Goal: Task Accomplishment & Management: Manage account settings

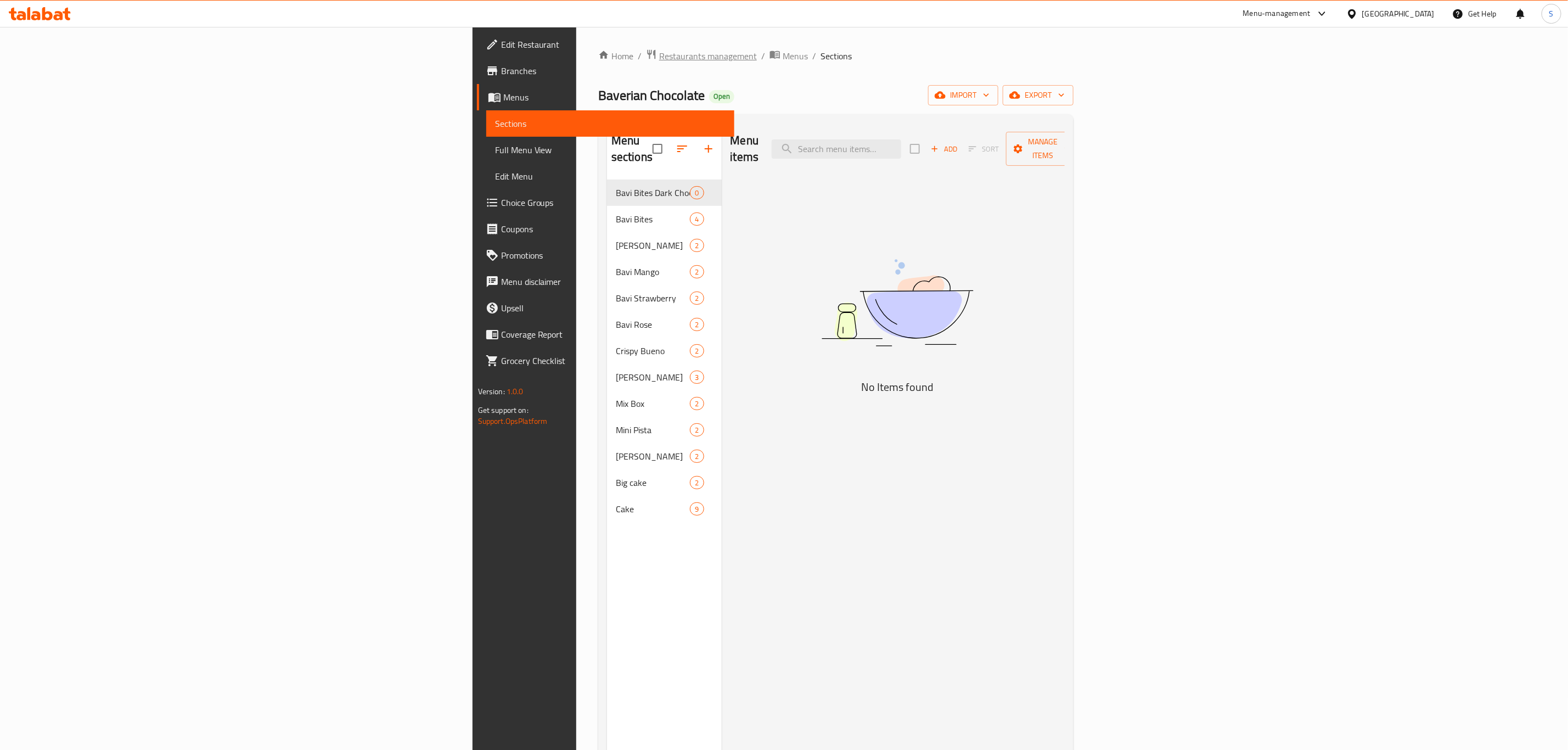
drag, startPoint x: 0, startPoint y: 0, endPoint x: 387, endPoint y: 57, distance: 391.2
click at [659, 57] on span "Restaurants management" at bounding box center [708, 56] width 98 height 13
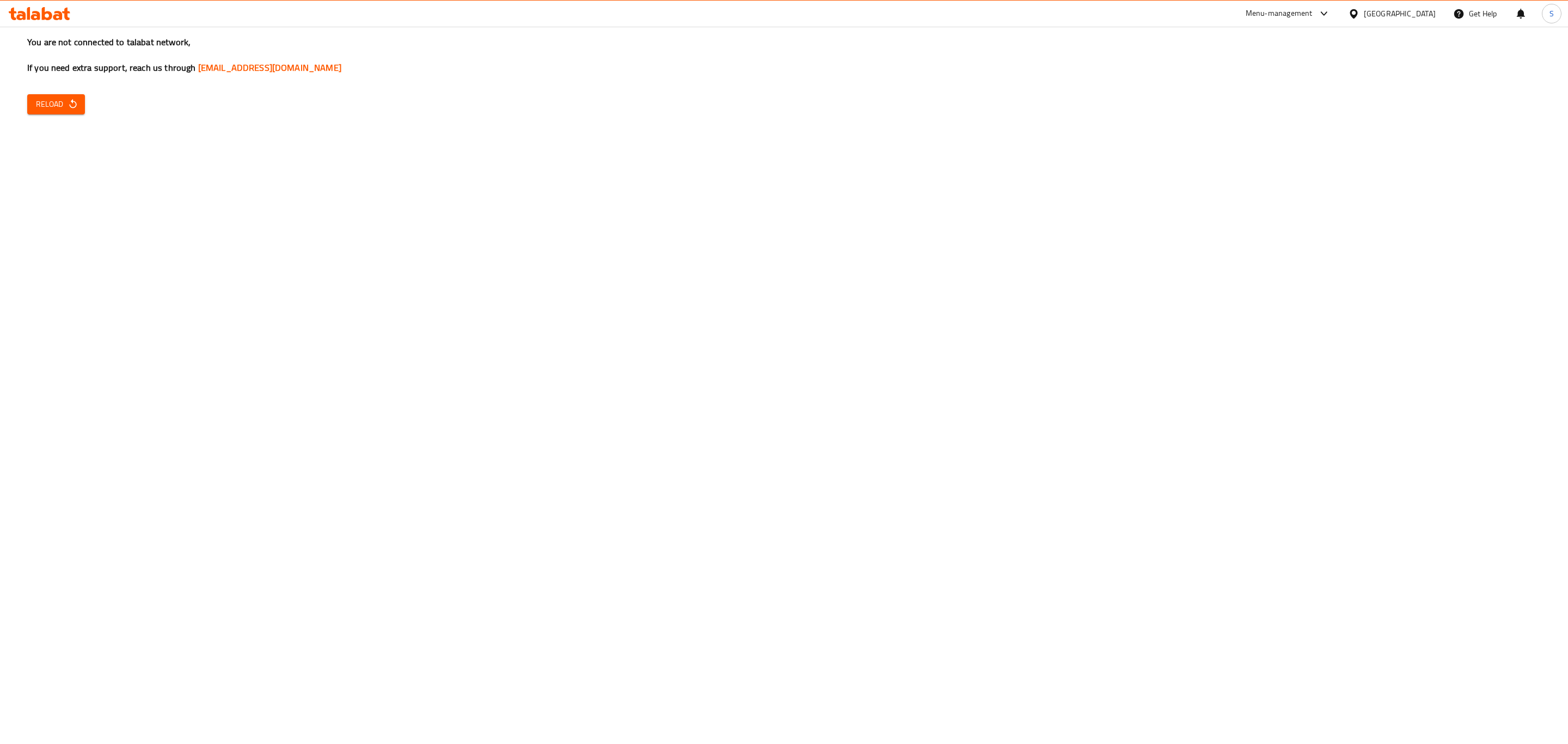
click at [61, 105] on span "Reload" at bounding box center [56, 104] width 41 height 14
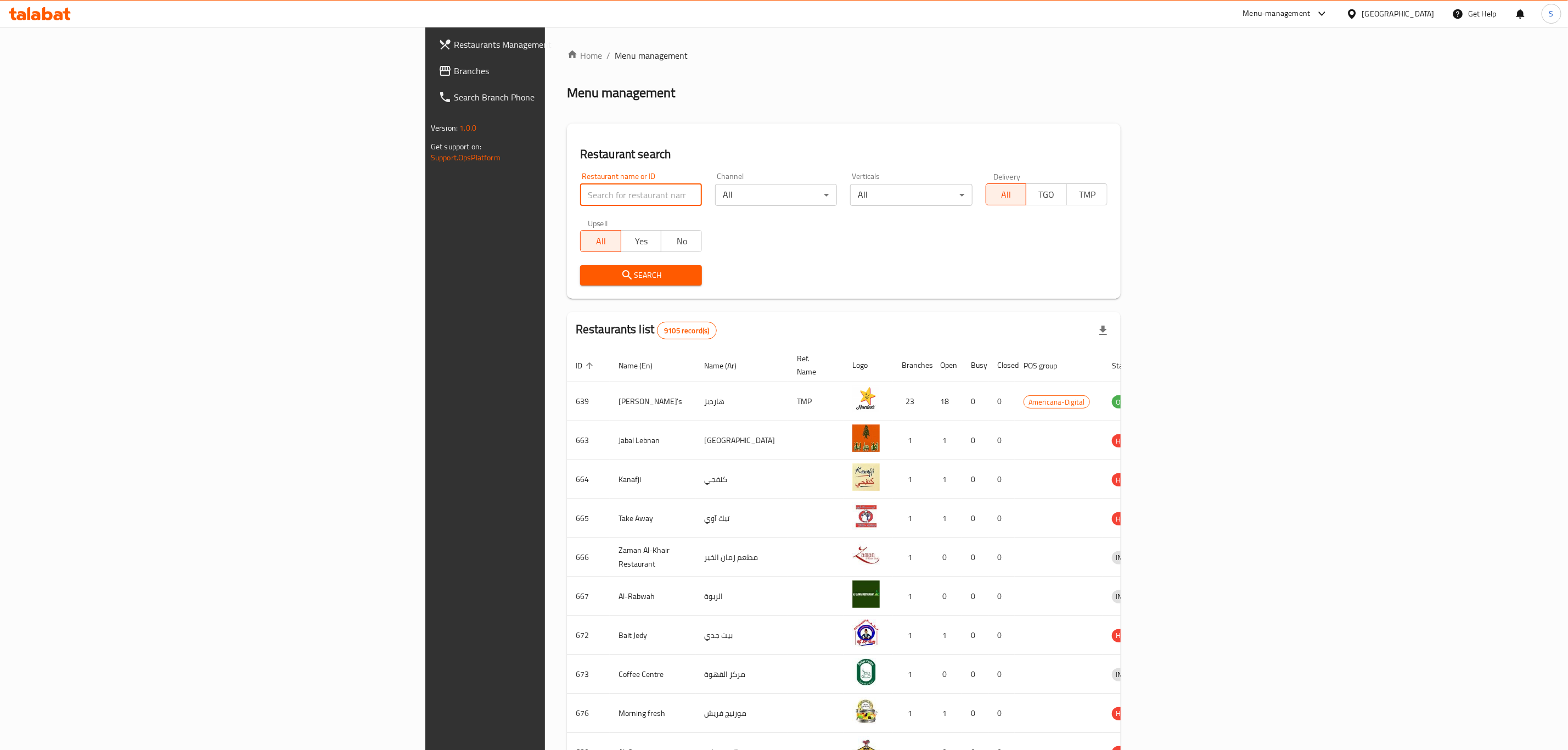
click at [580, 193] on input "search" at bounding box center [641, 195] width 122 height 22
type input "cajun"
click button "Search" at bounding box center [641, 275] width 122 height 20
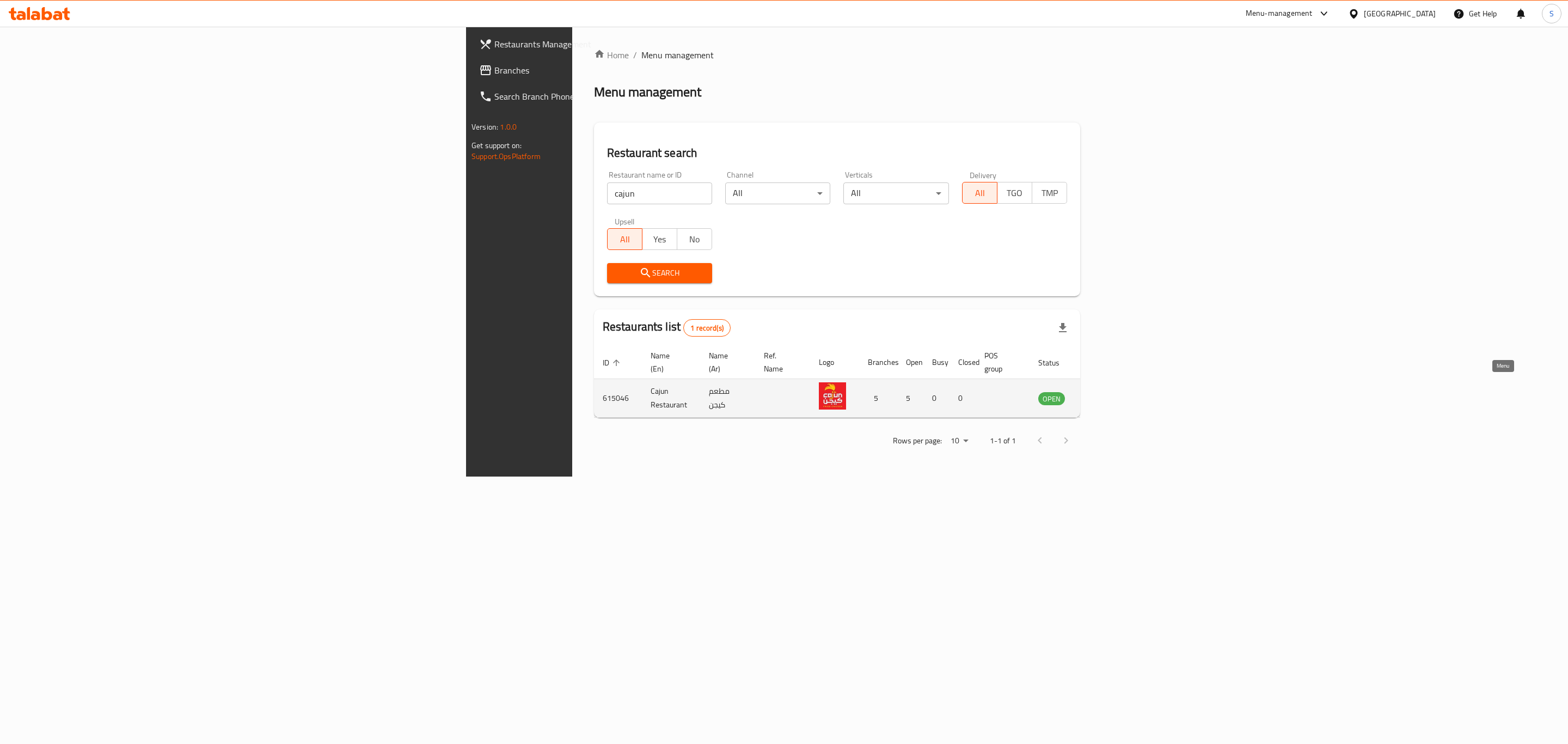
click at [1108, 391] on icon "enhanced table" at bounding box center [1102, 398] width 13 height 13
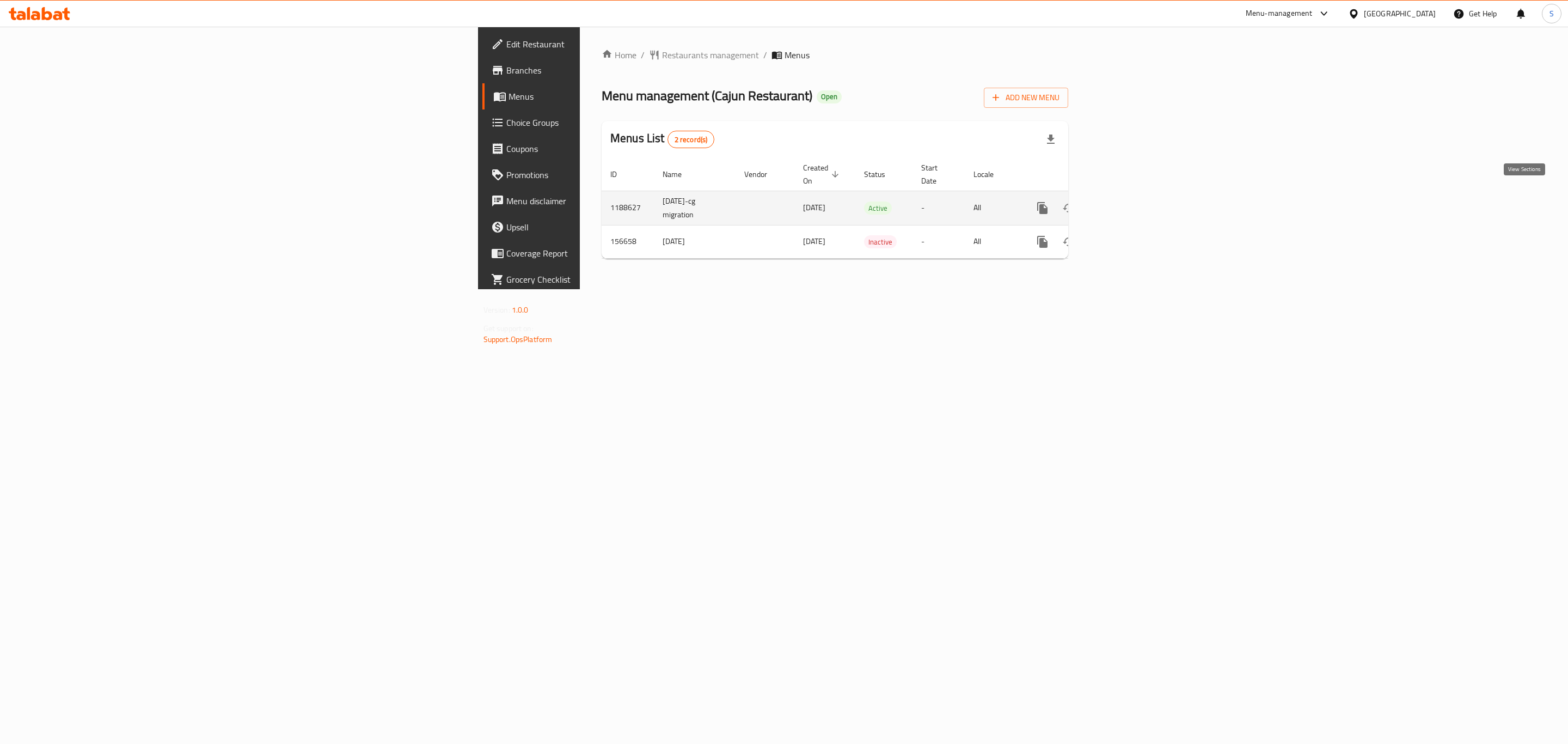
click at [1127, 201] on icon "enhanced table" at bounding box center [1121, 208] width 13 height 13
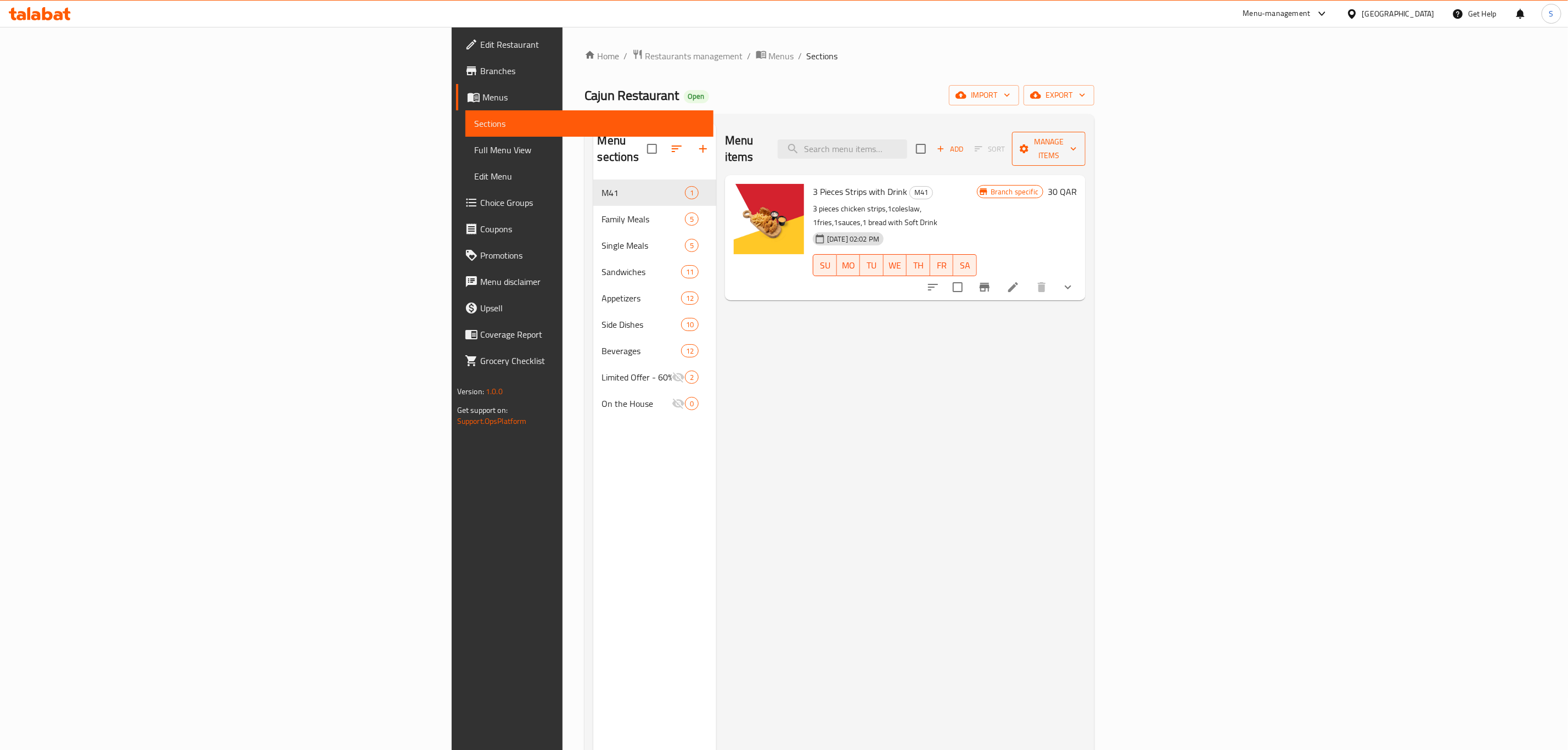
click at [1077, 135] on span "Manage items" at bounding box center [1049, 149] width 56 height 27
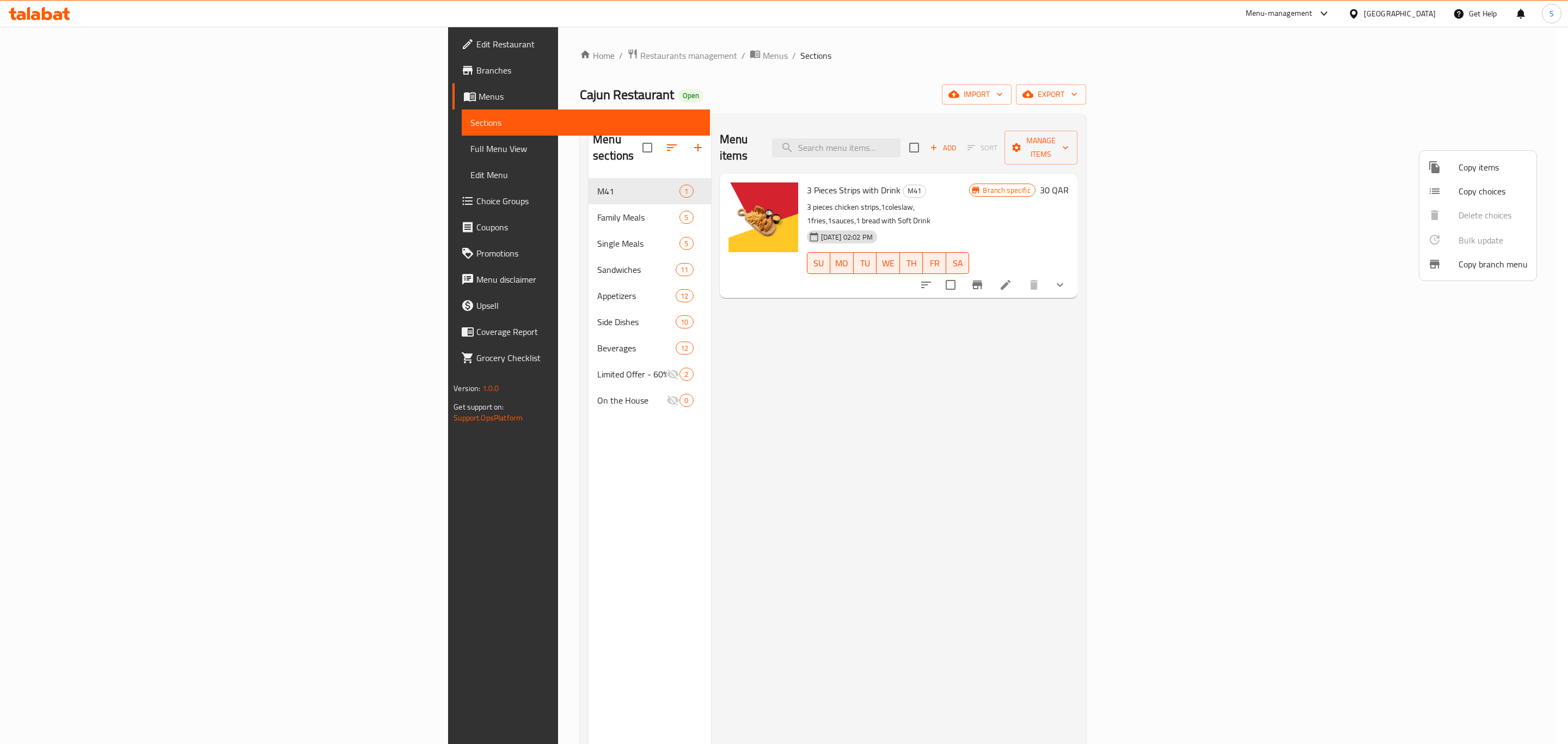
click at [1431, 94] on div at bounding box center [784, 372] width 1568 height 744
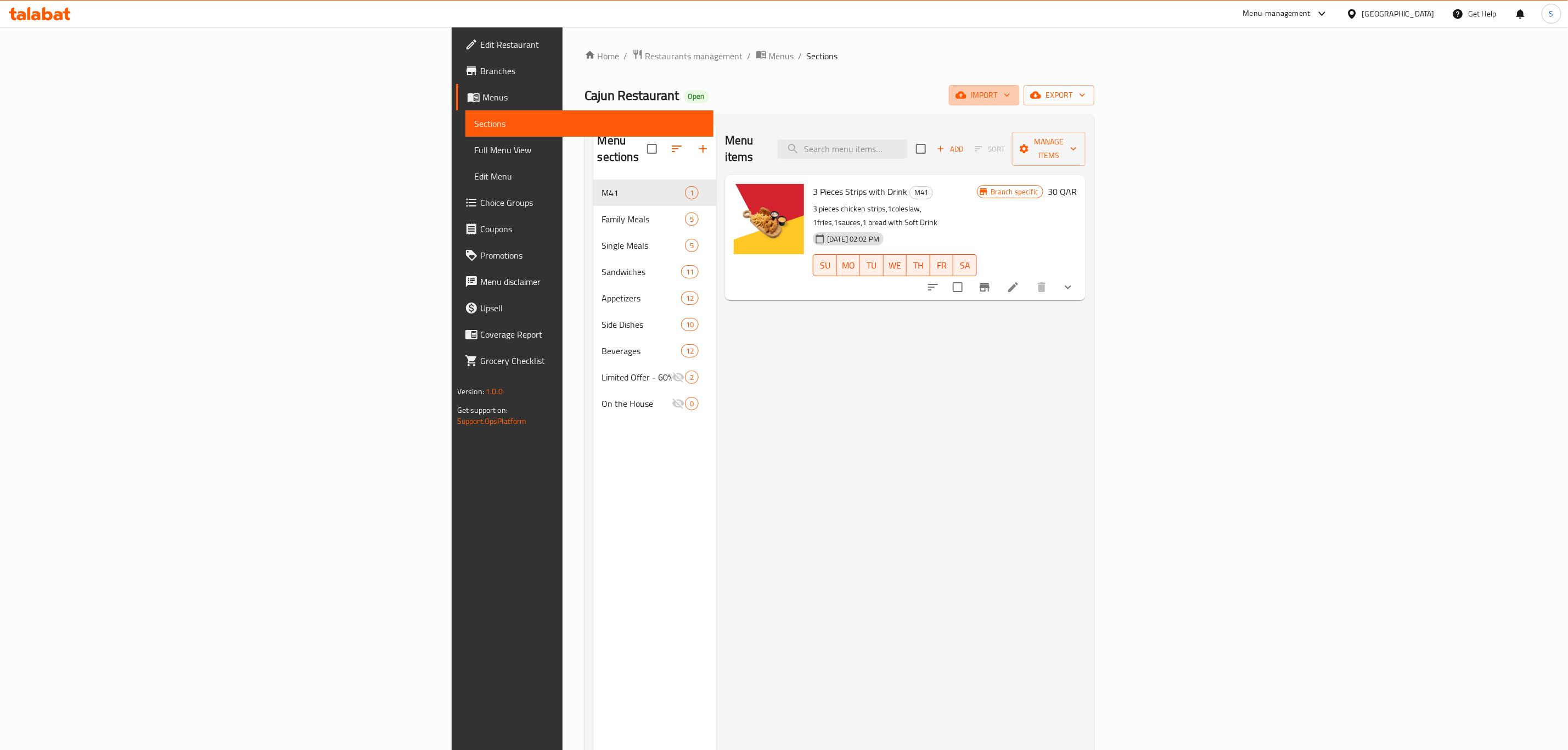
click at [1010, 94] on span "import" at bounding box center [984, 95] width 53 height 14
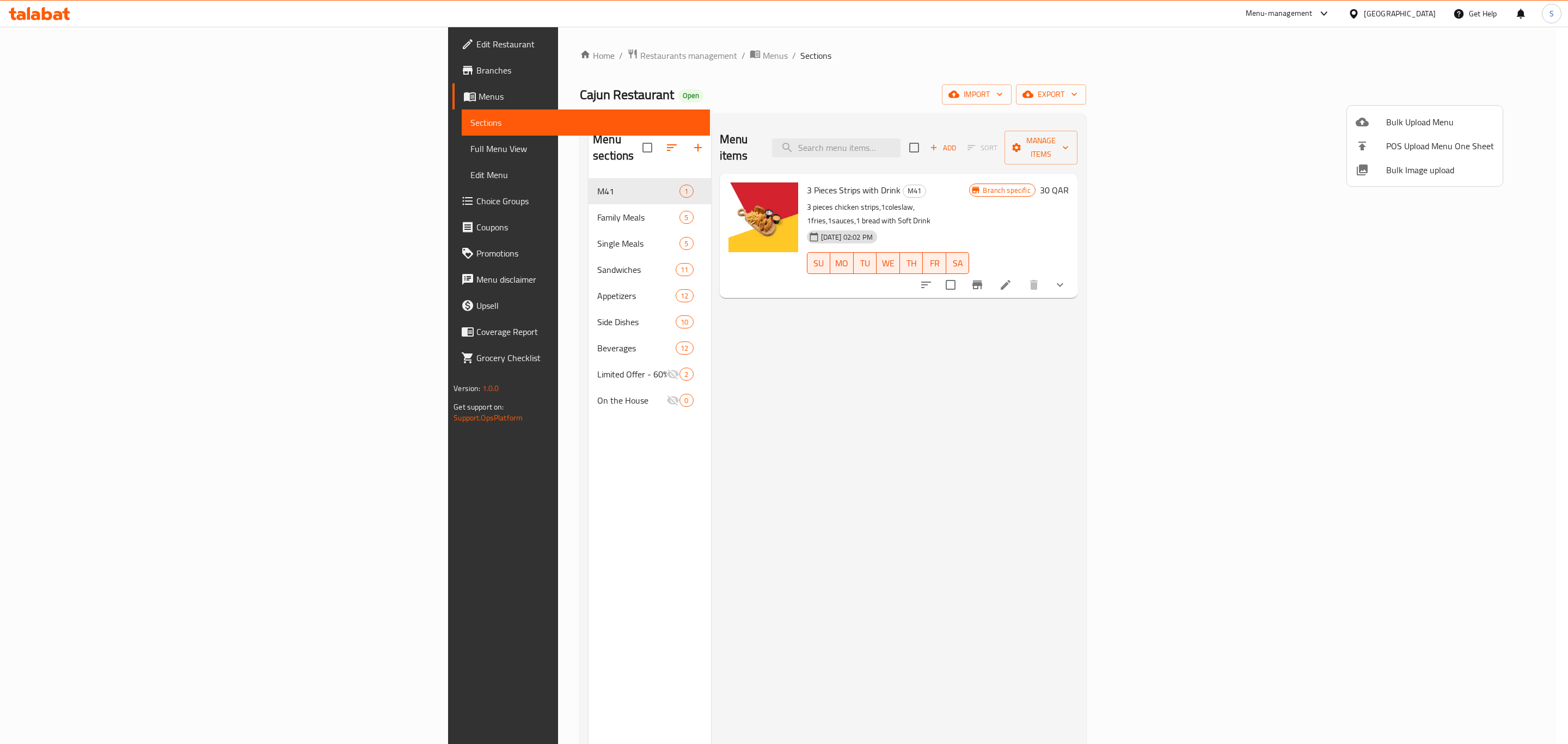
click at [1419, 173] on span "Bulk Image upload" at bounding box center [1440, 170] width 108 height 13
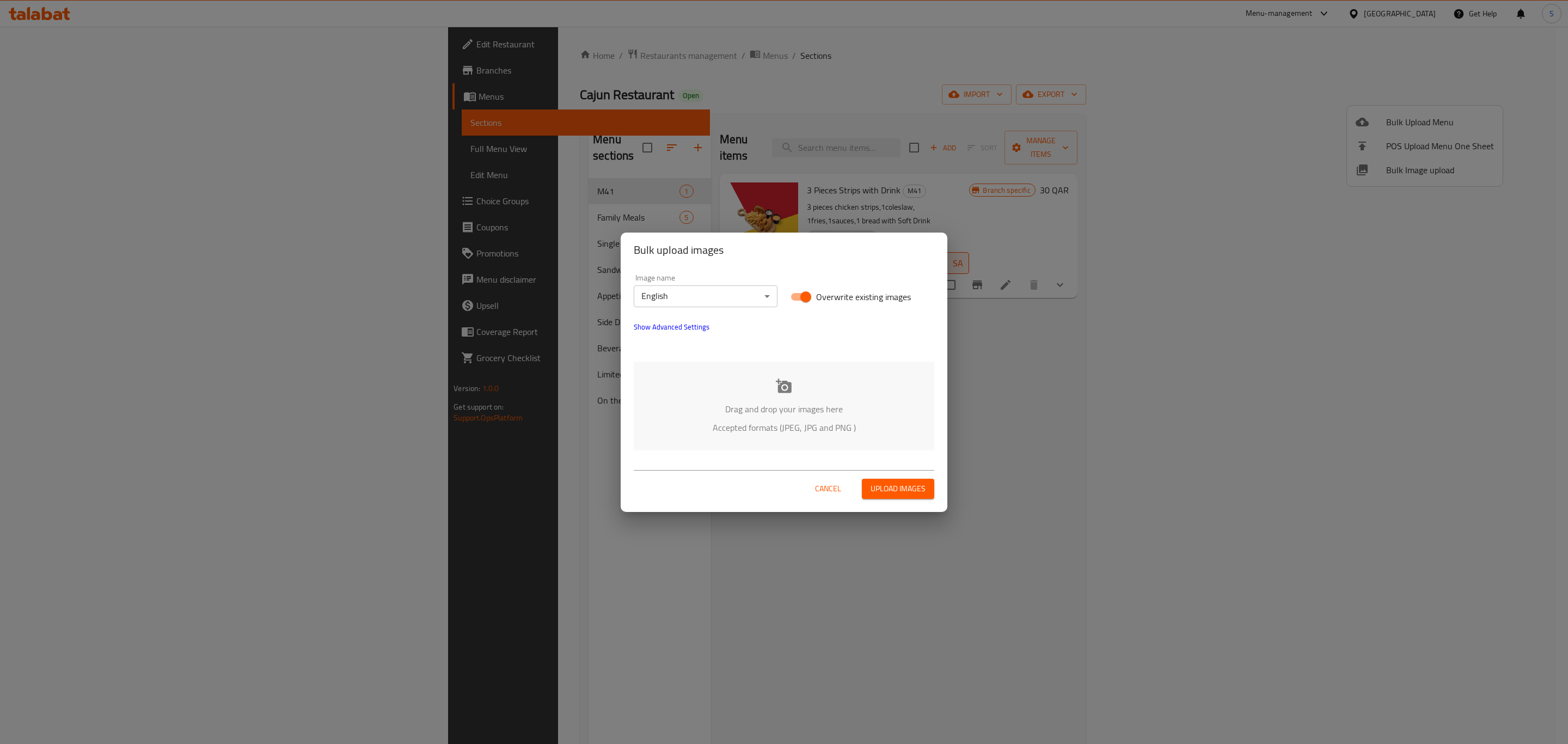
click at [794, 391] on div "Drag and drop your images here Accepted formats (JPEG, JPG and PNG )" at bounding box center [784, 406] width 301 height 89
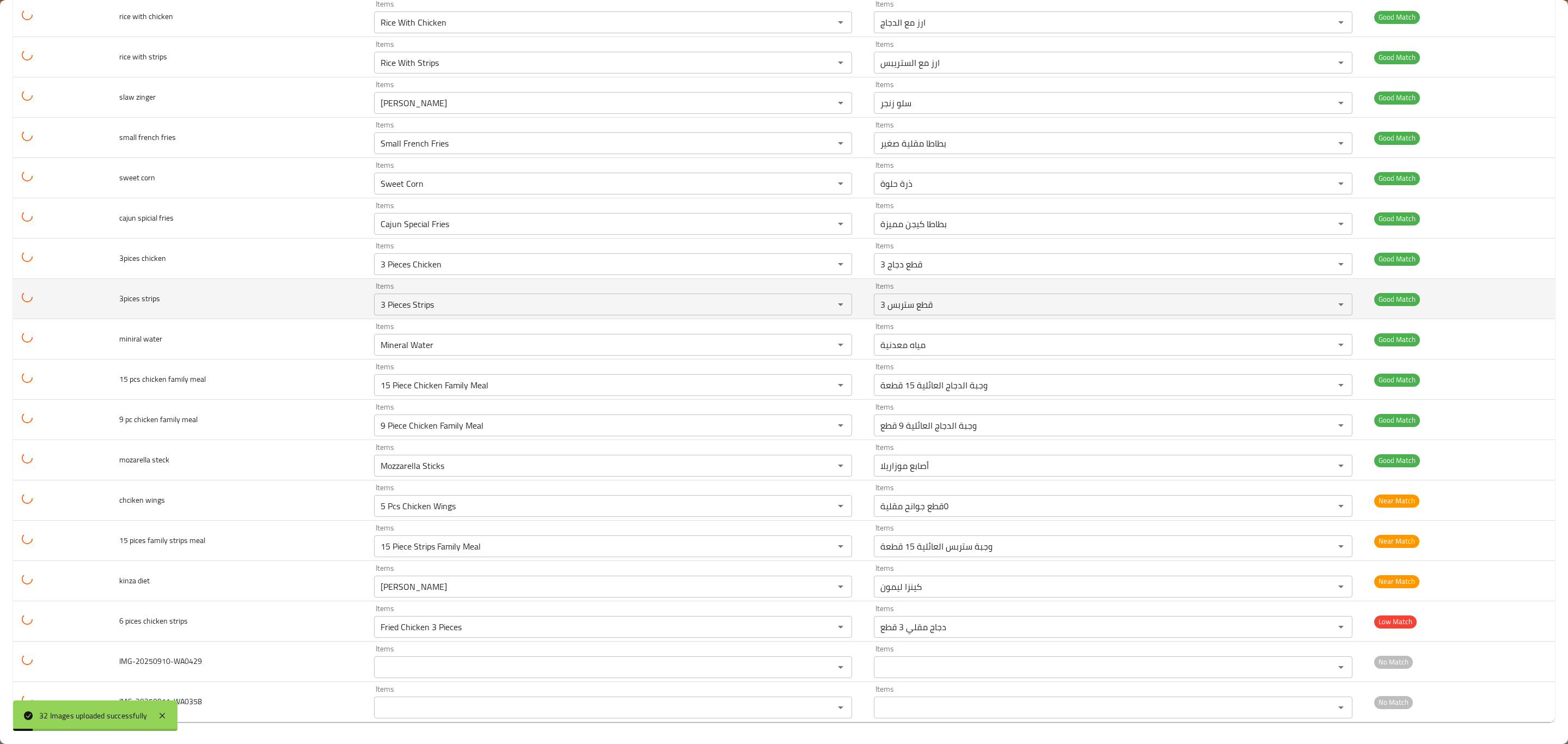
scroll to position [742, 0]
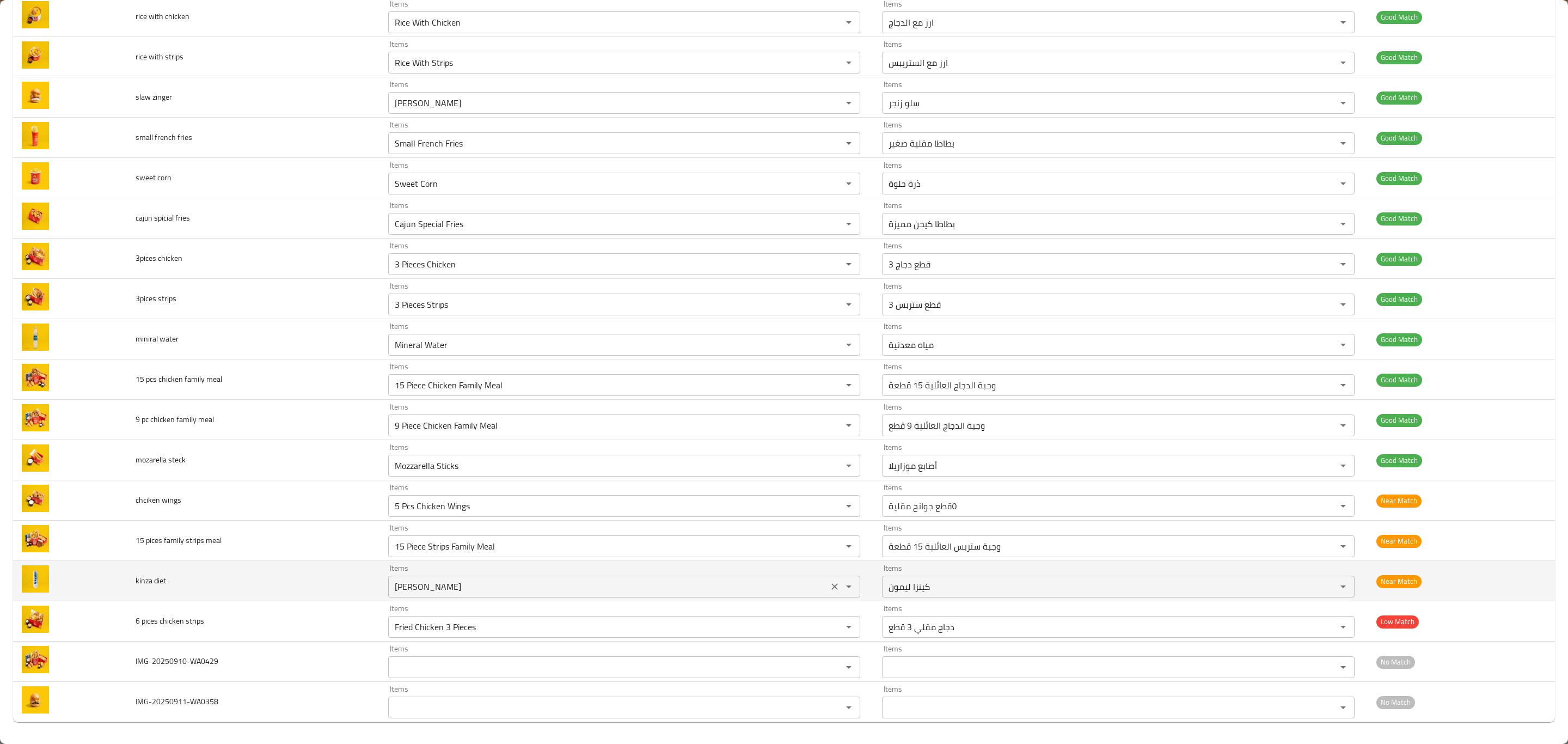
click at [471, 582] on diet "Kinza Lemon" at bounding box center [608, 586] width 434 height 15
click at [843, 590] on icon "Open" at bounding box center [849, 586] width 13 height 13
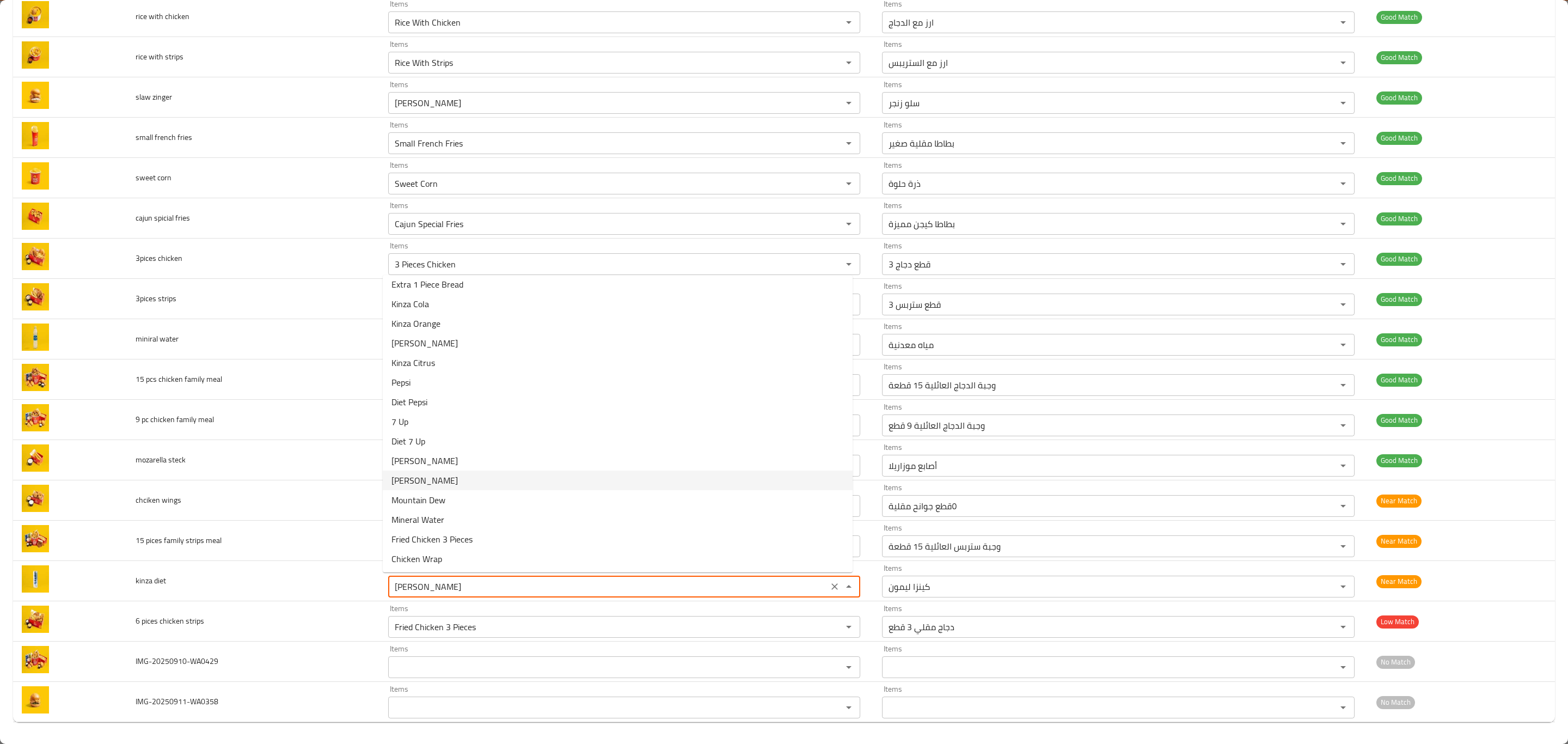
scroll to position [766, 0]
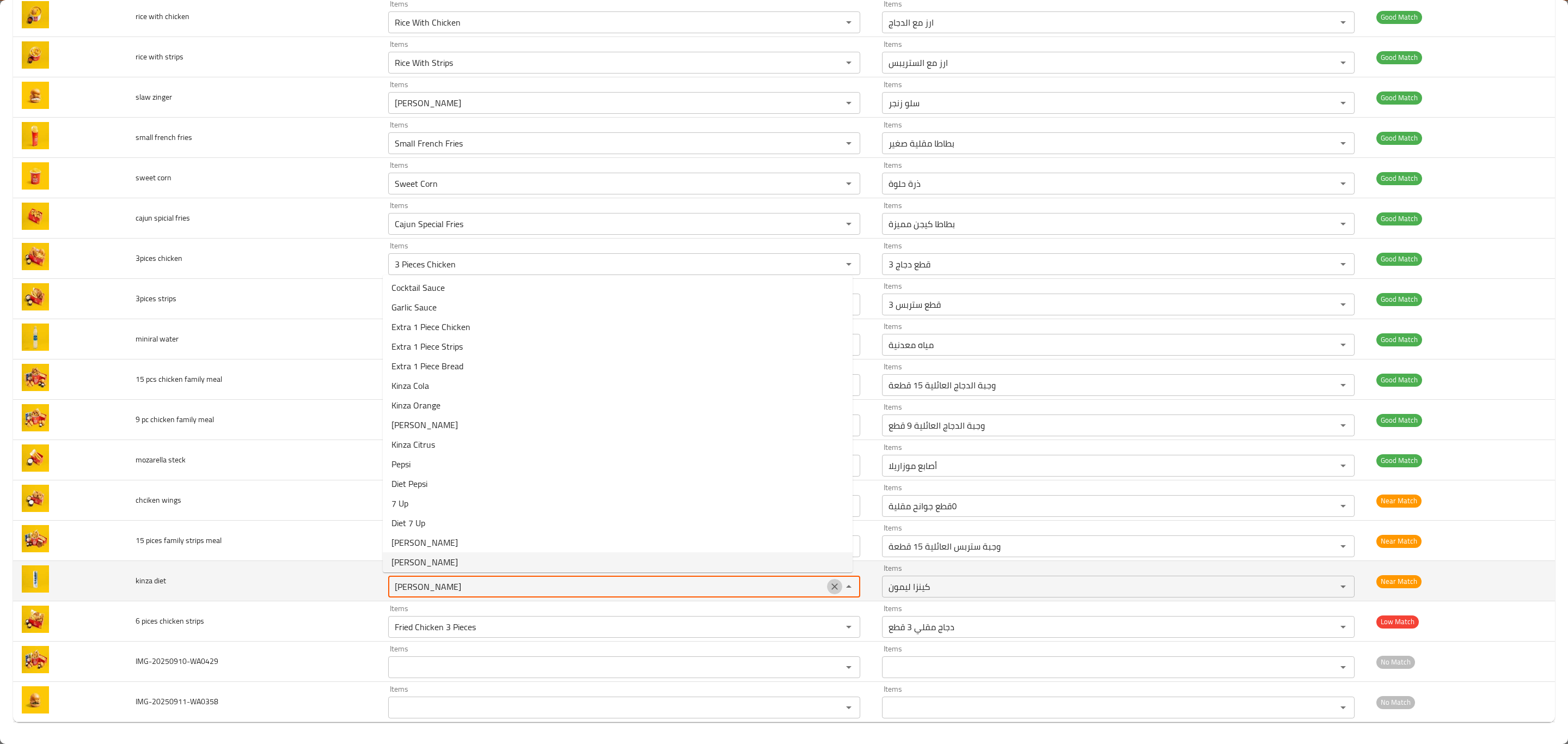
click at [829, 583] on icon "Clear" at bounding box center [834, 586] width 11 height 11
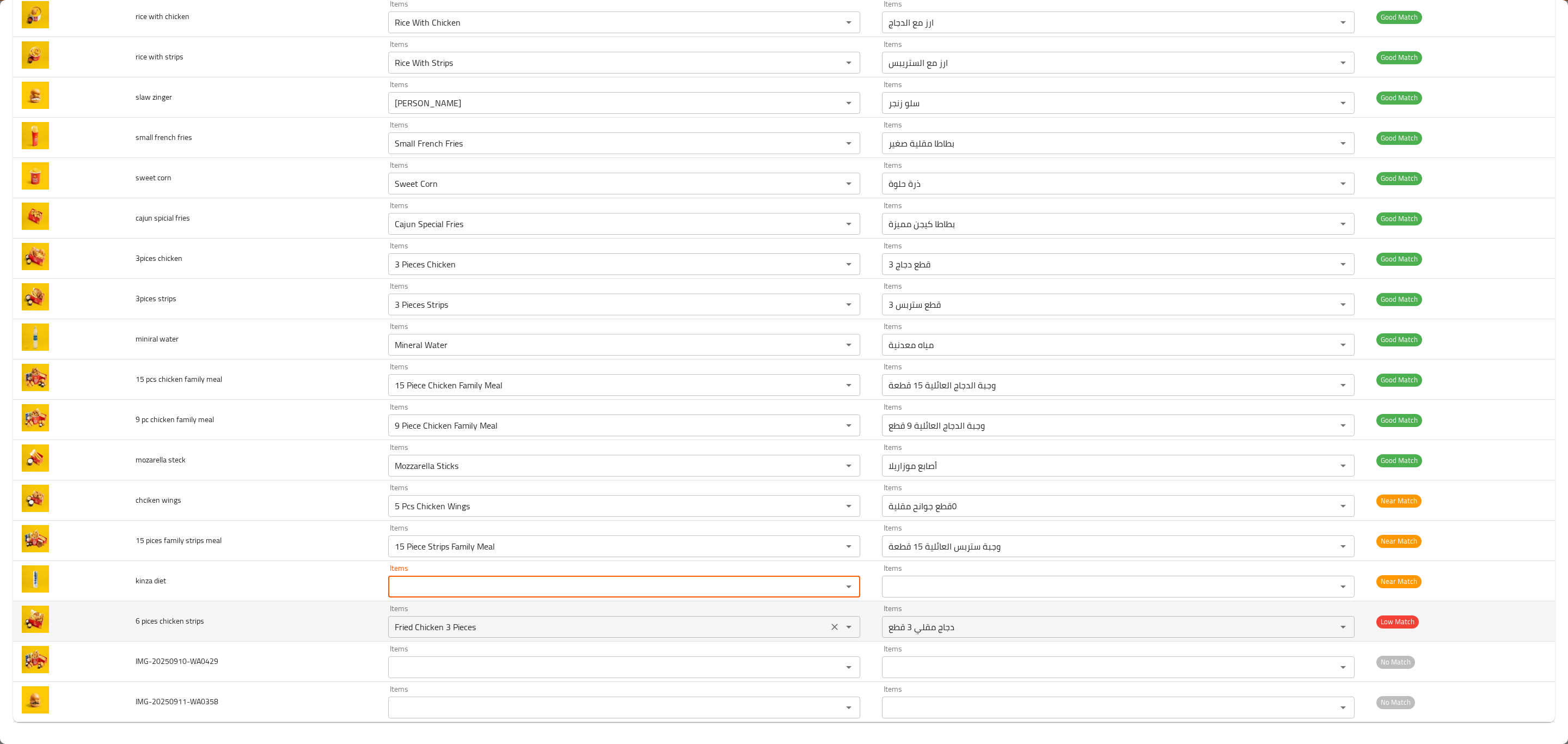
click at [848, 629] on div "Fried Chicken 3 Pieces Items" at bounding box center [624, 627] width 473 height 22
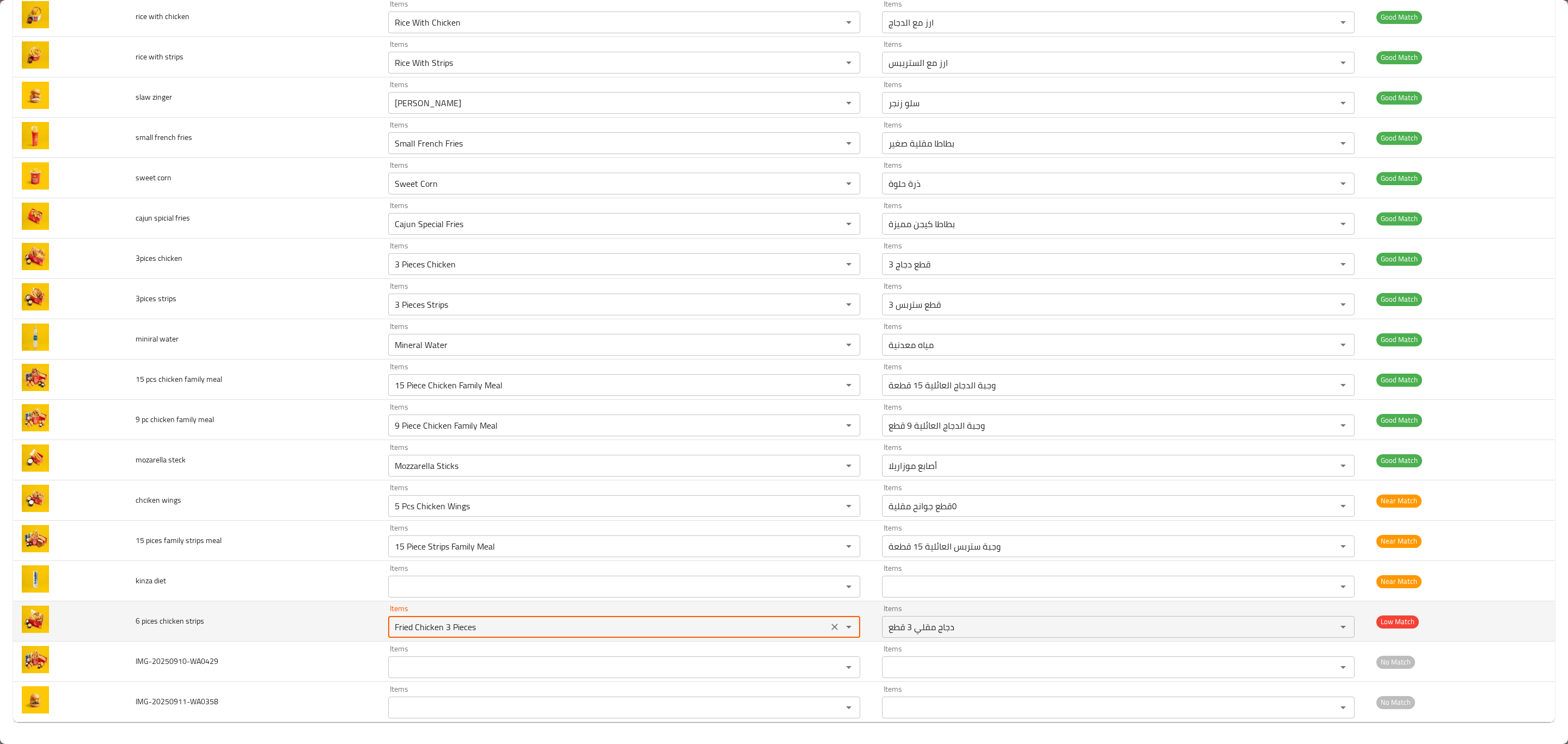
click at [846, 626] on icon "Open" at bounding box center [849, 627] width 13 height 13
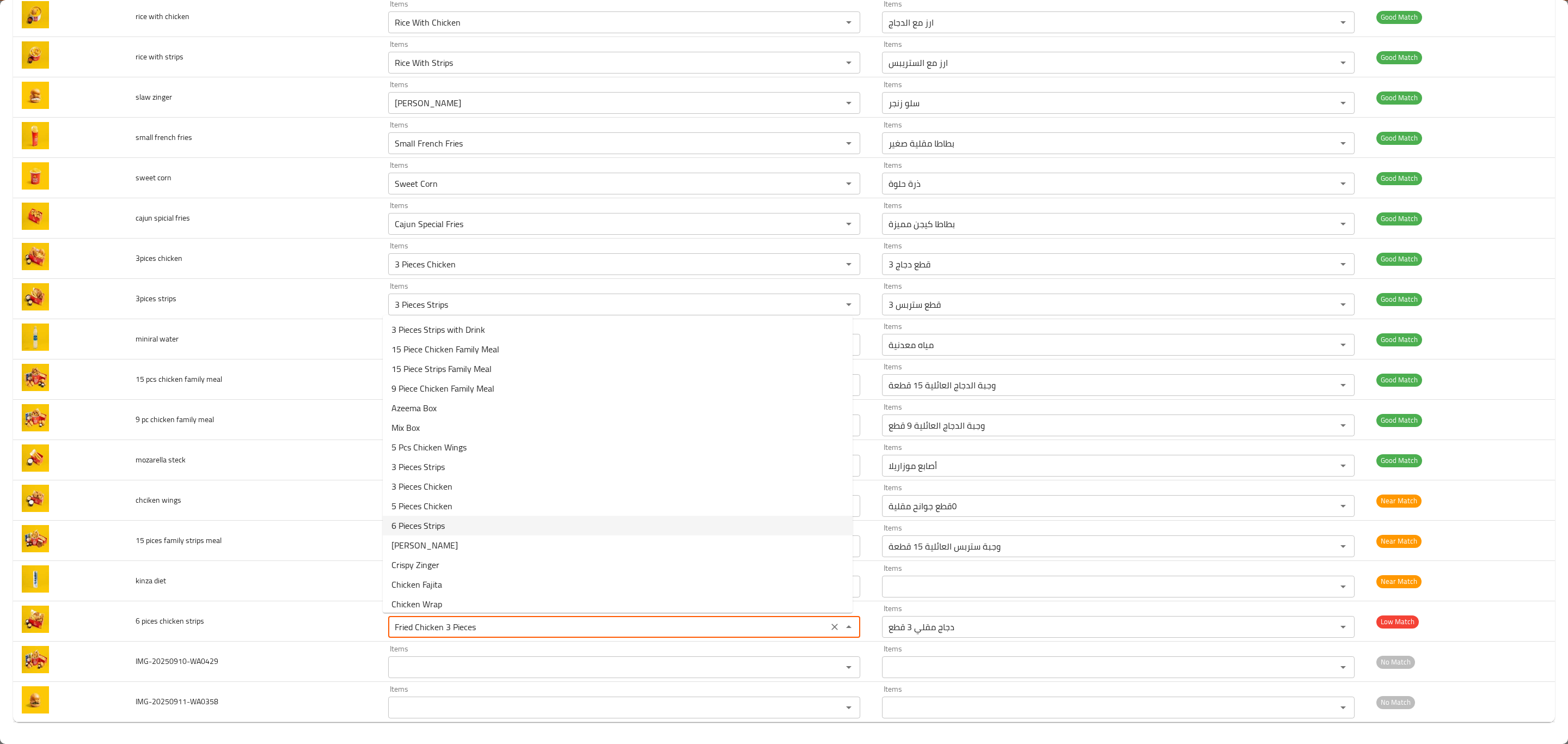
click at [681, 523] on strips-option-10 "6 Pieces Strips" at bounding box center [618, 526] width 470 height 20
type strips "6 Pieces Strips"
type strips-ar "6 قطع ستربس"
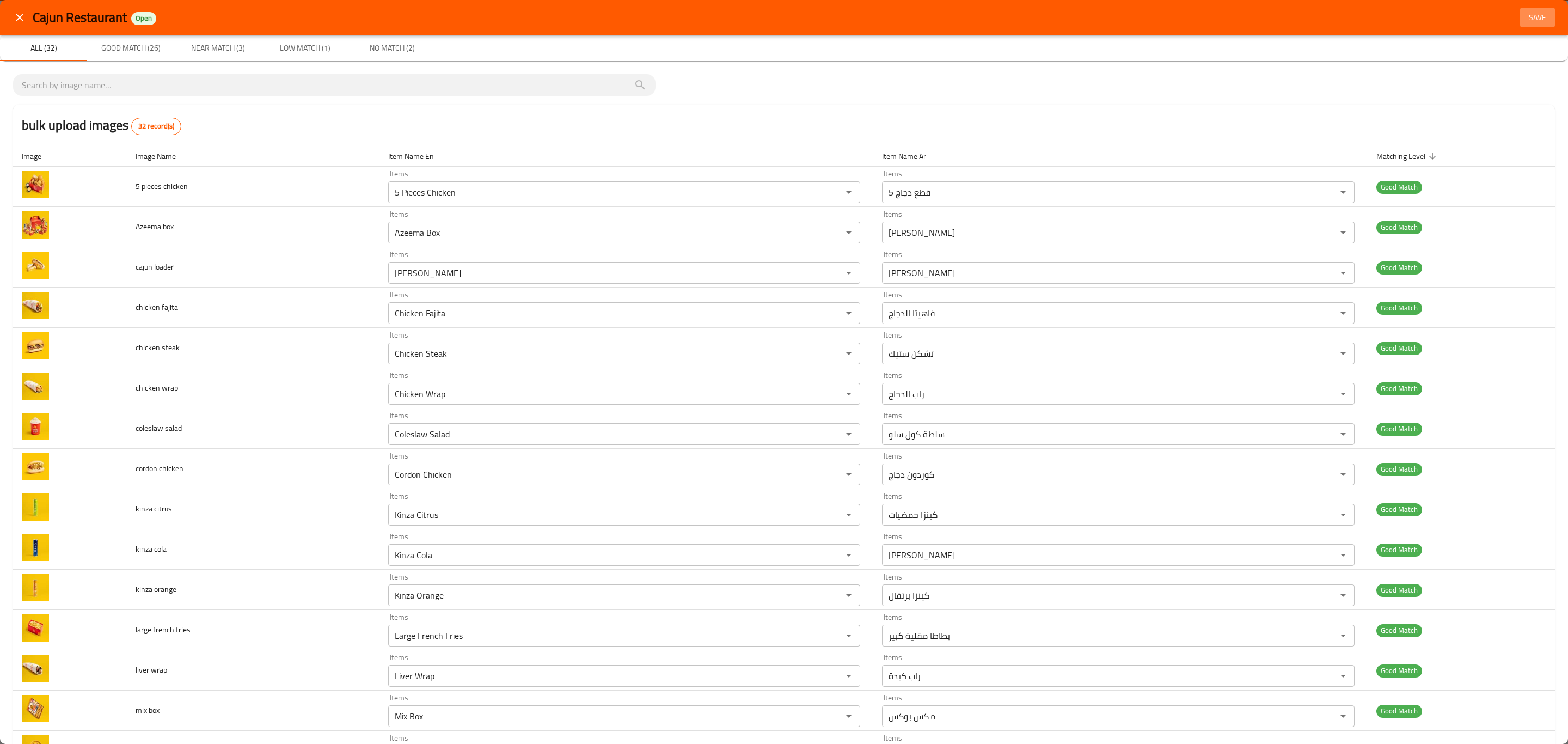
click at [1534, 18] on span "Save" at bounding box center [1537, 18] width 26 height 14
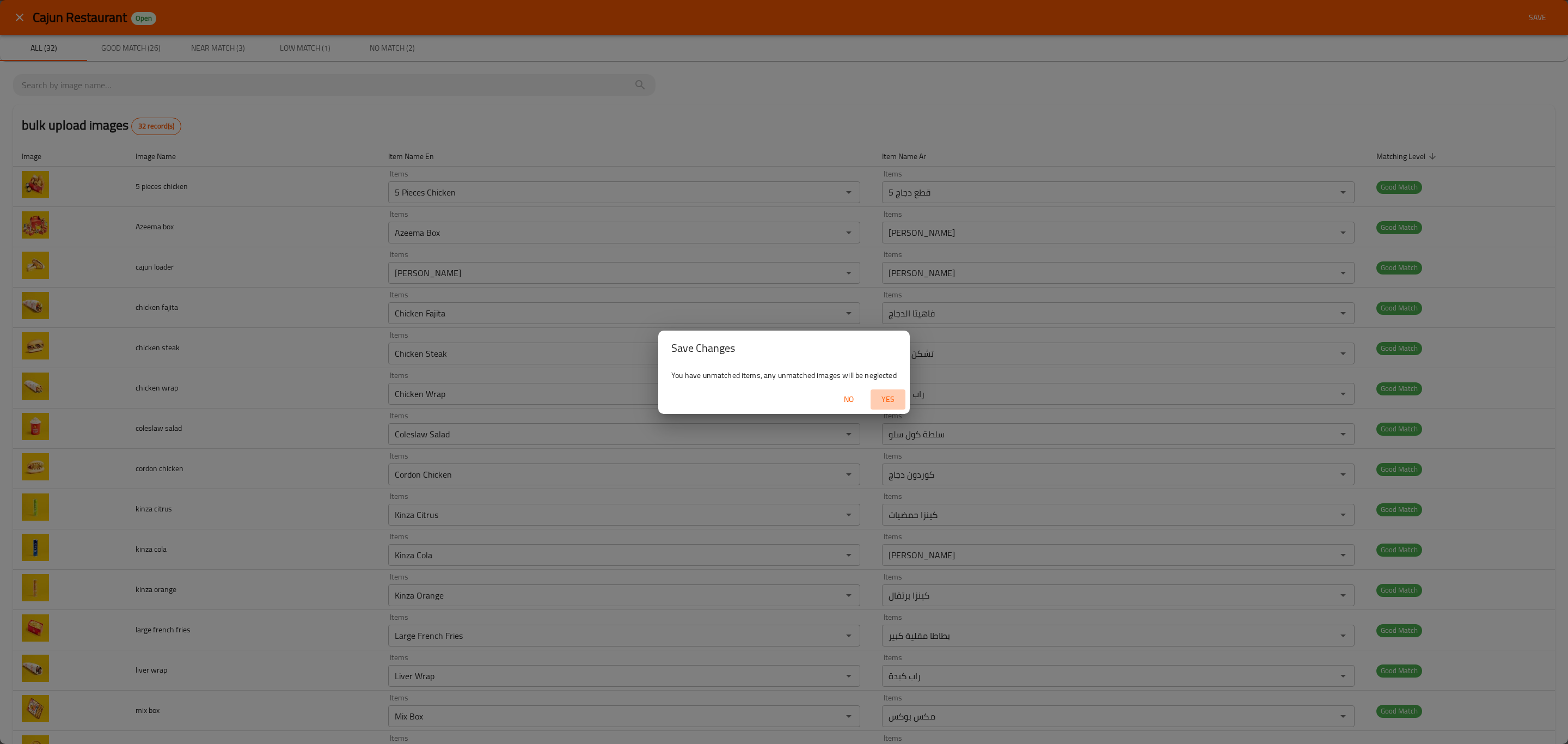
click at [886, 399] on span "Yes" at bounding box center [887, 400] width 26 height 14
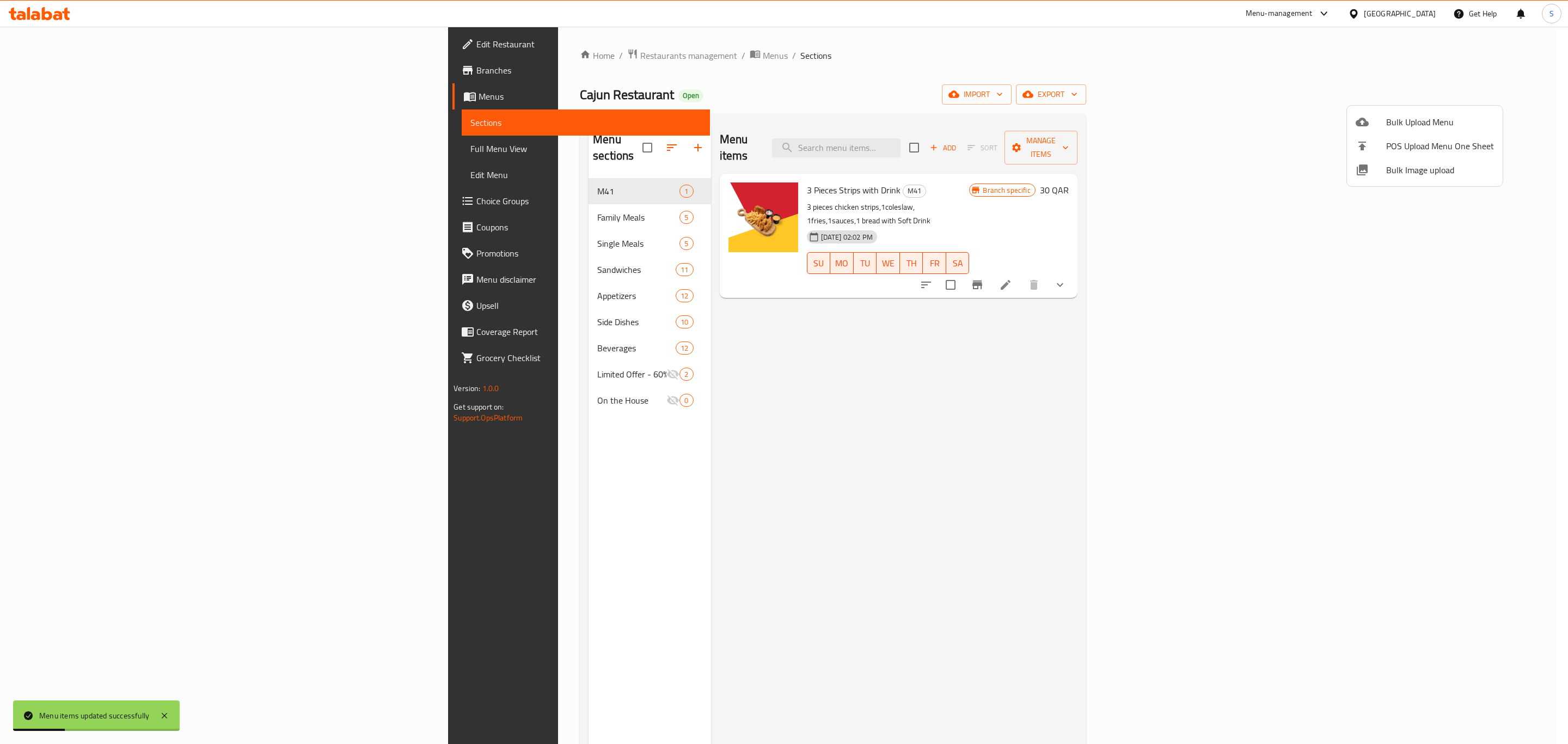
click at [844, 375] on div at bounding box center [784, 372] width 1568 height 744
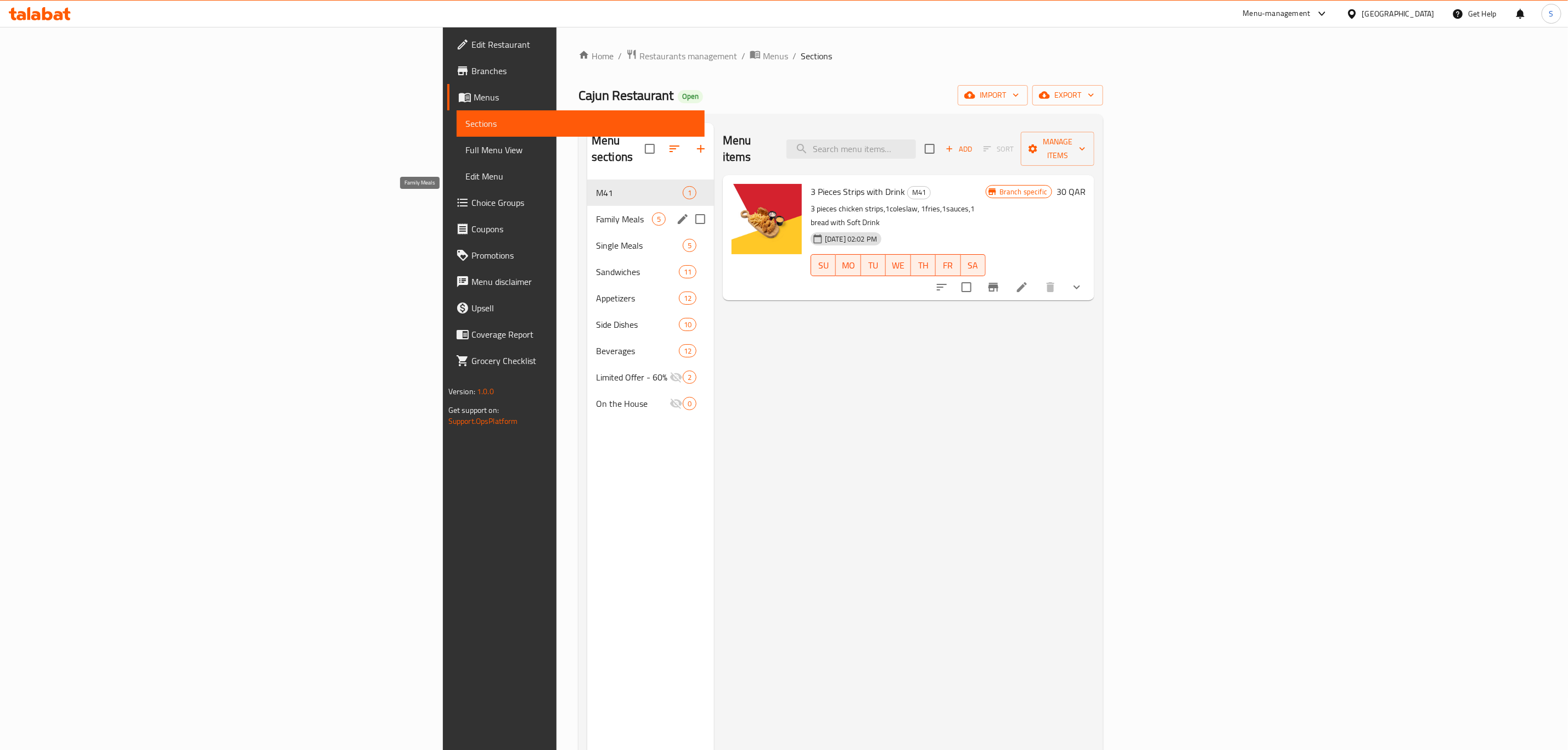
click at [596, 213] on span "Family Meals" at bounding box center [624, 219] width 56 height 13
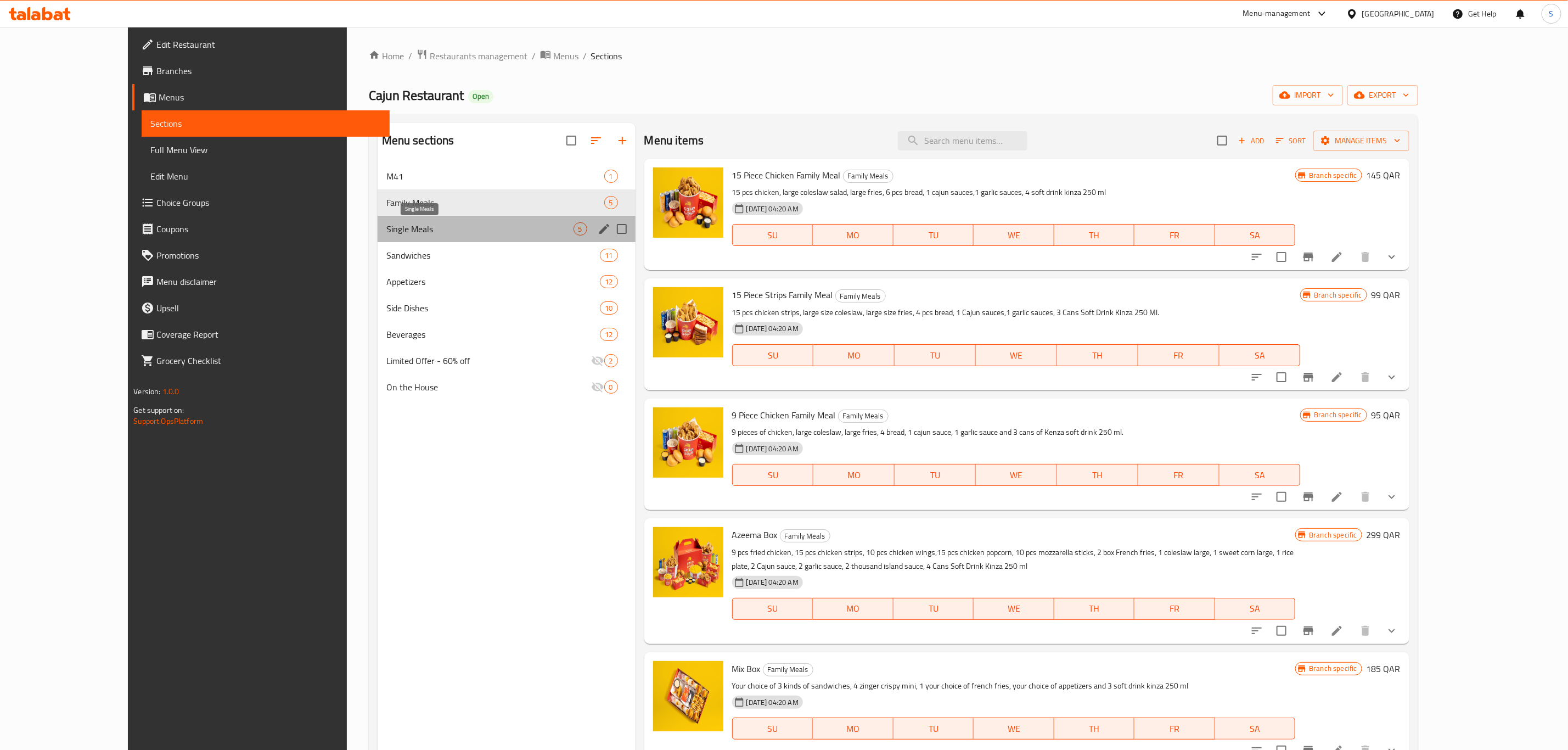
click at [387, 231] on span "Single Meals" at bounding box center [480, 229] width 187 height 13
